Goal: Information Seeking & Learning: Find specific page/section

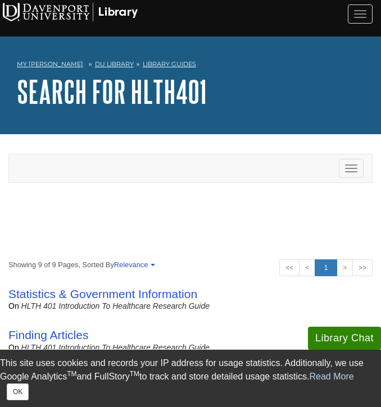
click at [14, 401] on div "This site uses cookies and records your IP address for usage statistics. Additi…" at bounding box center [190, 378] width 381 height 57
click at [14, 399] on button "OK" at bounding box center [18, 391] width 22 height 17
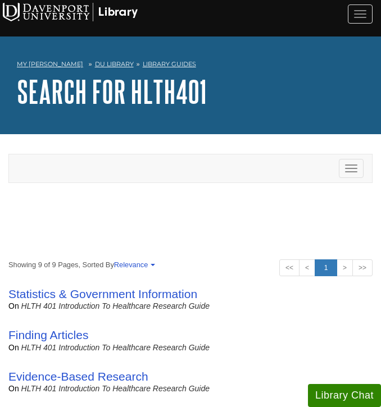
click at [156, 163] on div "Toggle navigation" at bounding box center [190, 168] width 363 height 28
click at [350, 168] on span "button" at bounding box center [351, 168] width 12 height 1
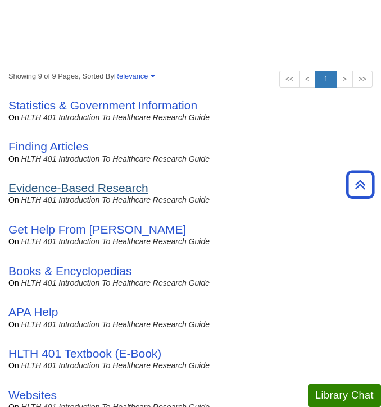
scroll to position [216, 0]
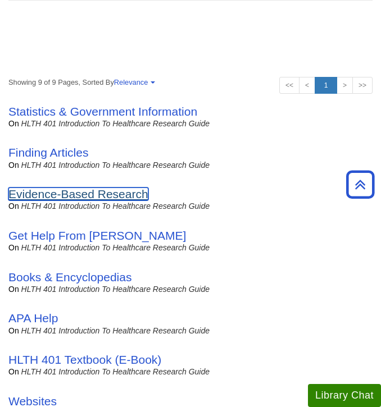
click at [107, 195] on link "Evidence-Based Research" at bounding box center [78, 193] width 140 height 13
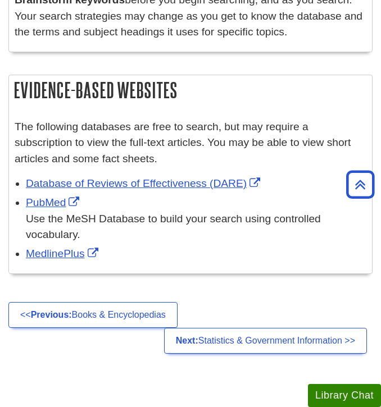
scroll to position [428, 0]
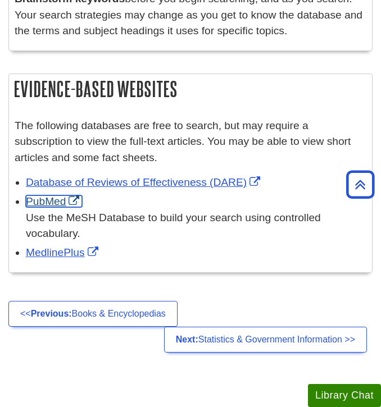
click at [50, 200] on link "PubMed" at bounding box center [54, 201] width 56 height 12
